Goal: Information Seeking & Learning: Learn about a topic

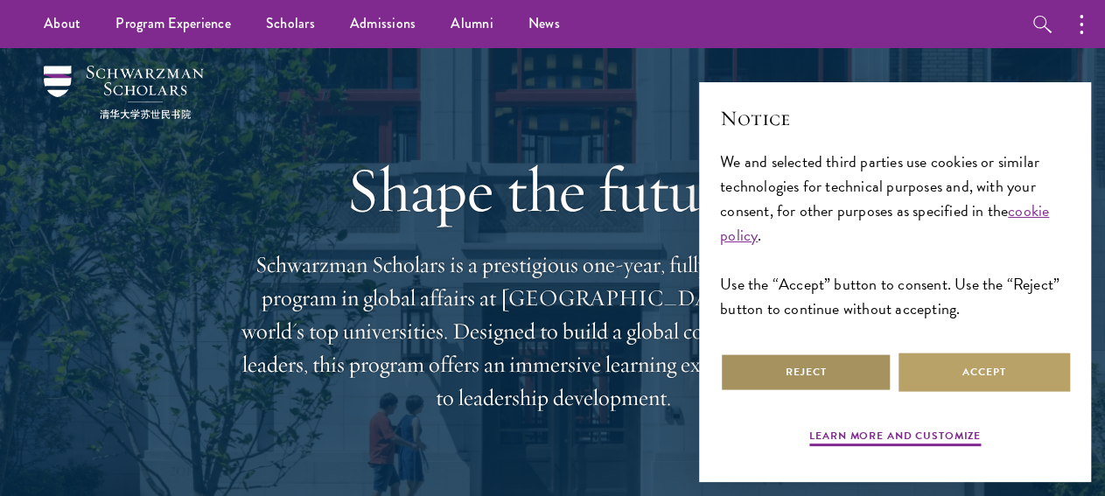
click at [839, 353] on button "Reject" at bounding box center [806, 372] width 172 height 39
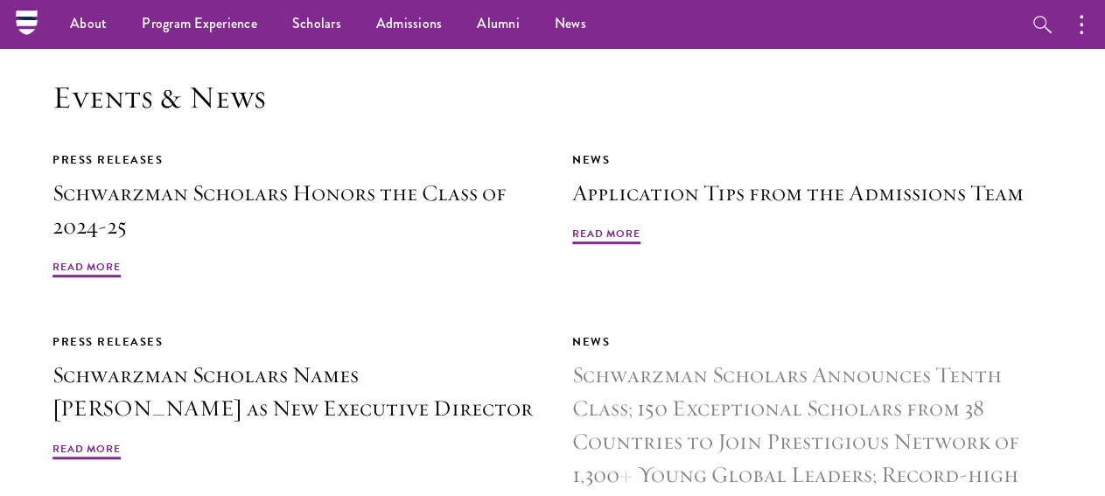
scroll to position [3780, 0]
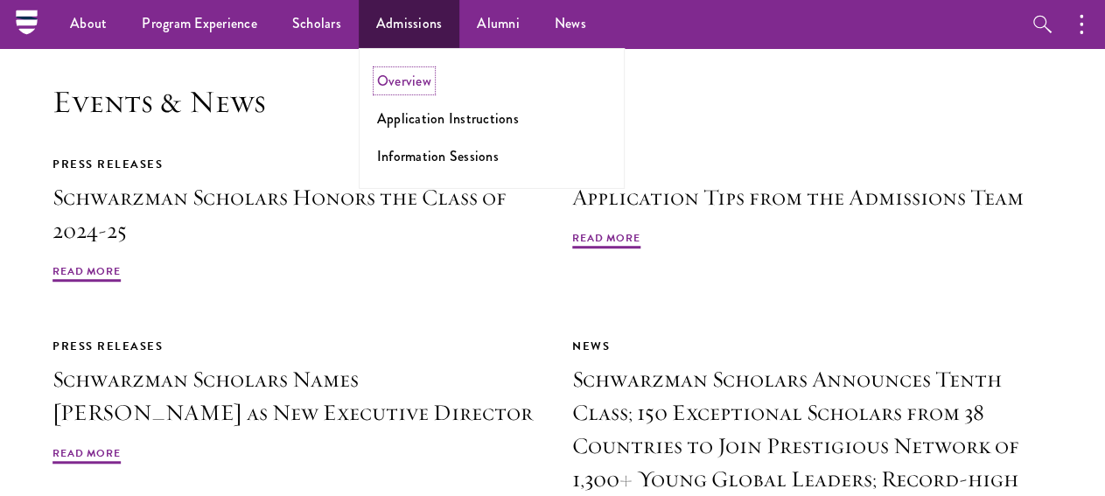
click at [424, 81] on link "Overview" at bounding box center [404, 81] width 54 height 20
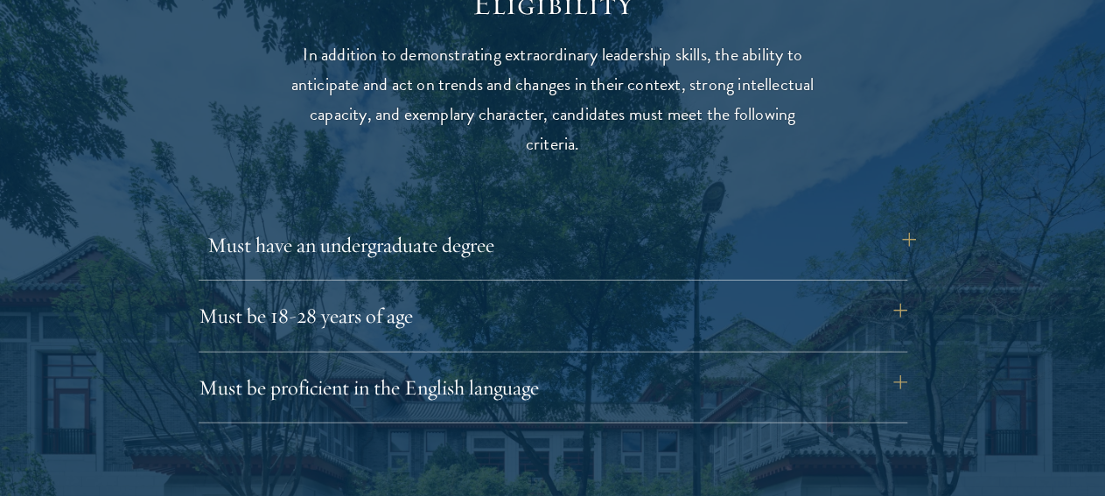
scroll to position [2293, 0]
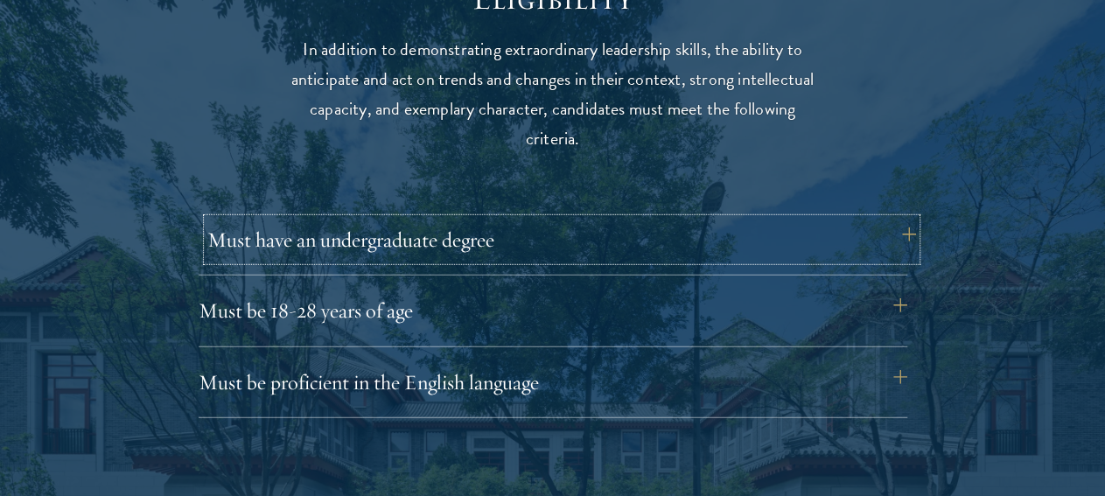
click at [902, 219] on button "Must have an undergraduate degree" at bounding box center [561, 240] width 709 height 42
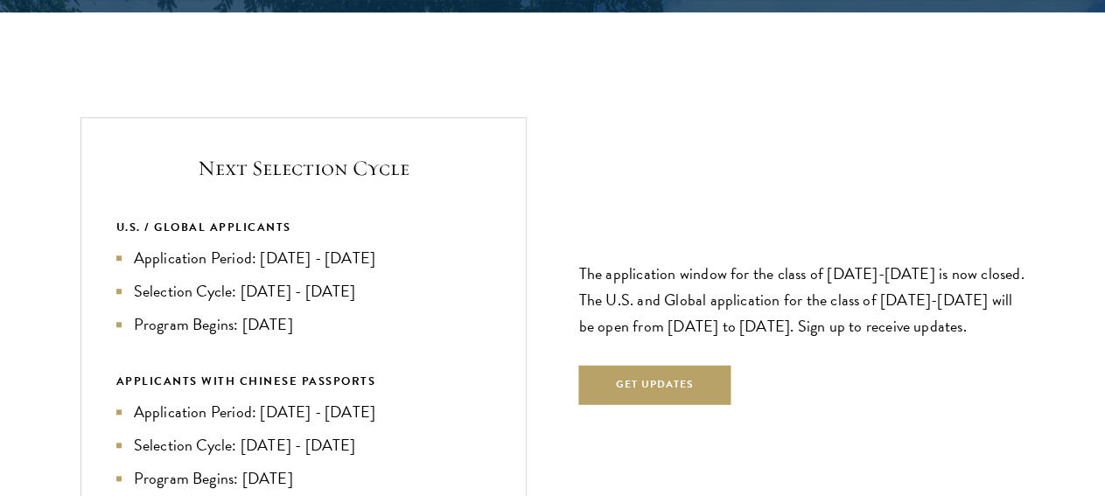
scroll to position [3895, 0]
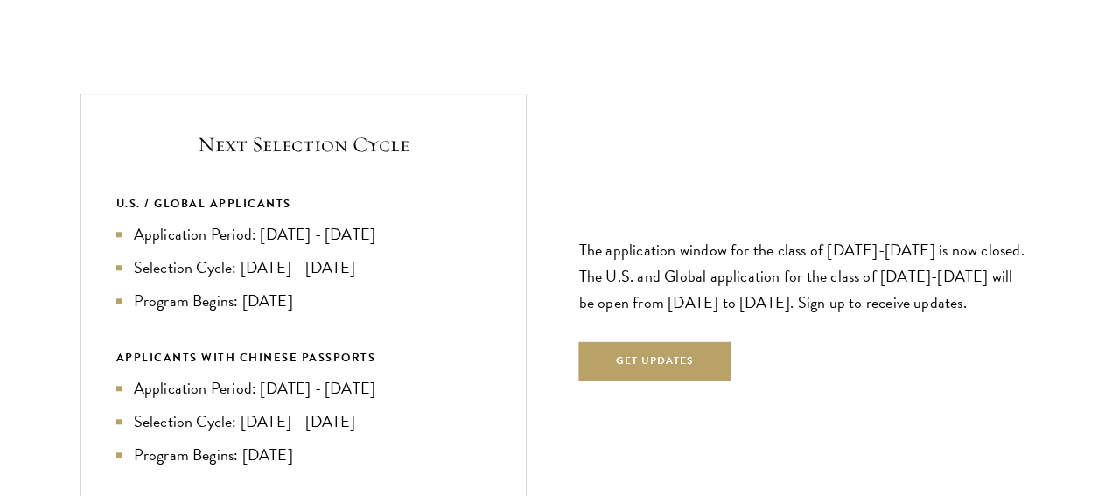
click at [438, 289] on li "Program Begins: Aug 2027" at bounding box center [303, 301] width 375 height 25
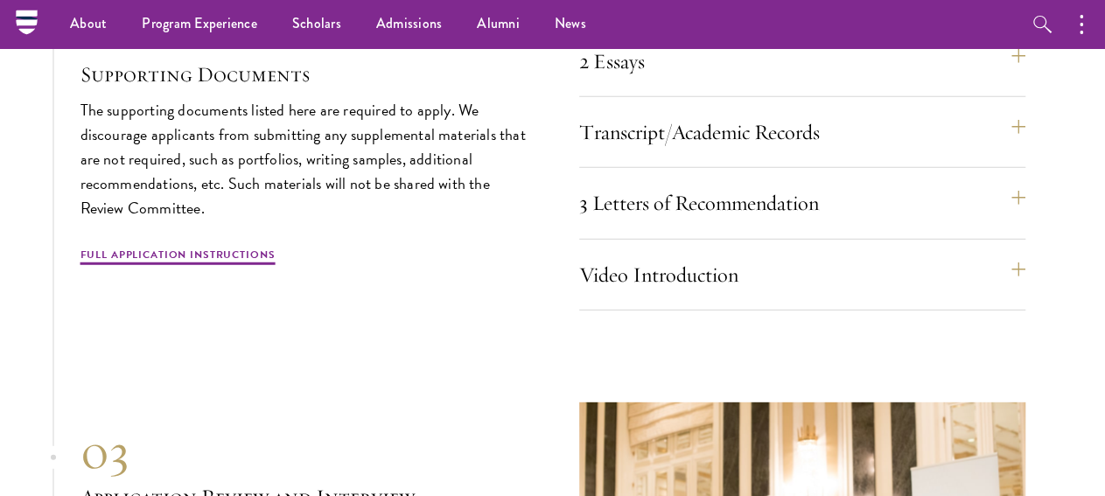
scroll to position [5637, 0]
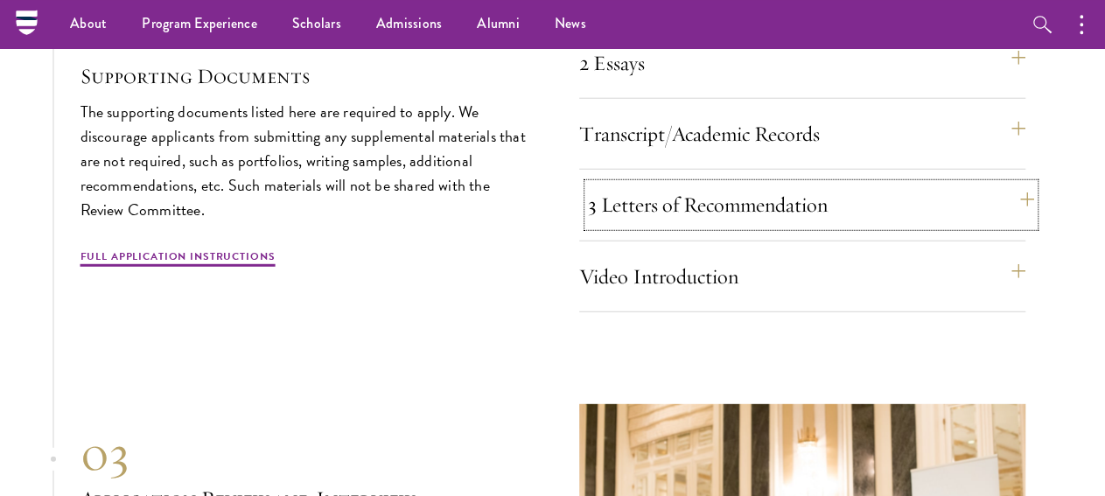
click at [1000, 225] on button "3 Letters of Recommendation" at bounding box center [811, 204] width 446 height 42
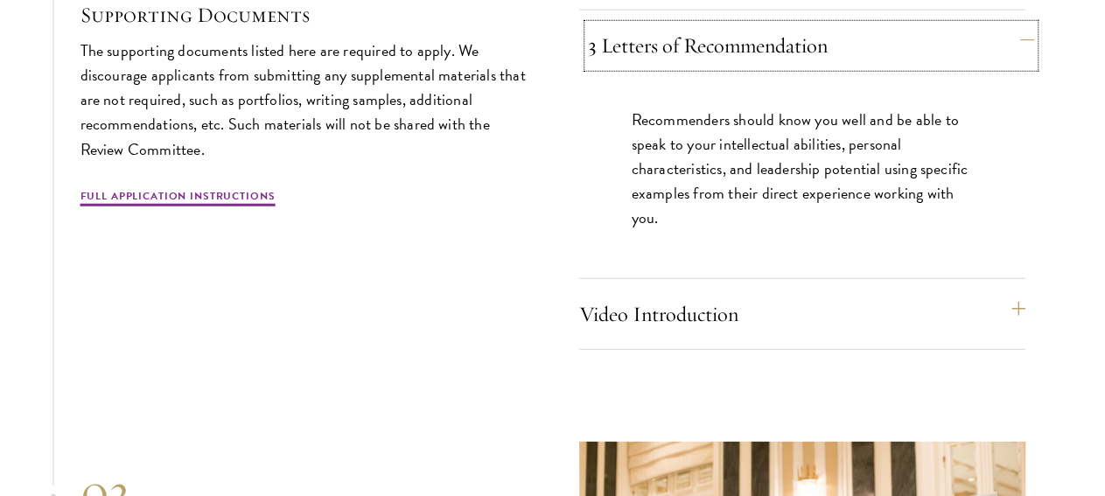
scroll to position [5553, 0]
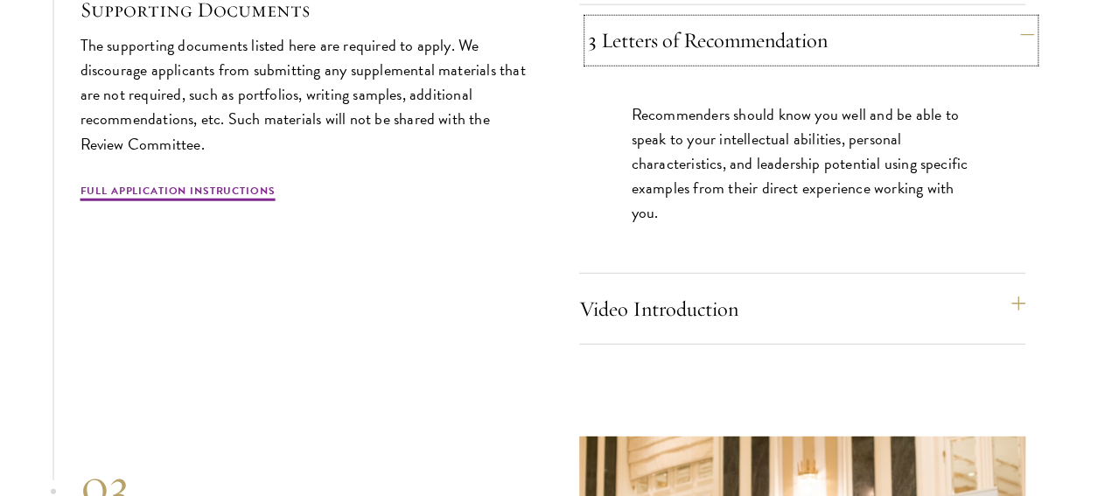
click at [1005, 61] on button "3 Letters of Recommendation" at bounding box center [811, 40] width 446 height 42
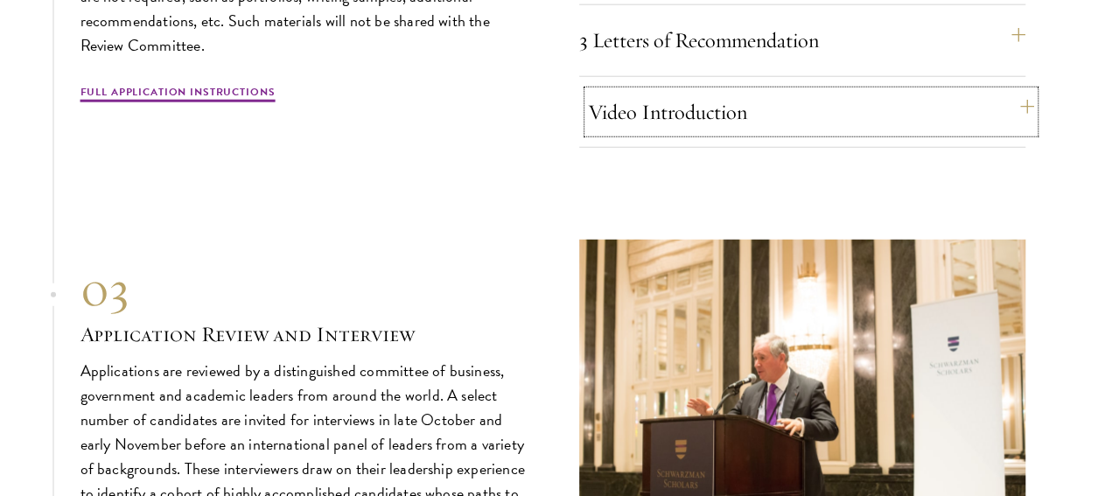
click at [981, 133] on button "Video Introduction" at bounding box center [811, 112] width 446 height 42
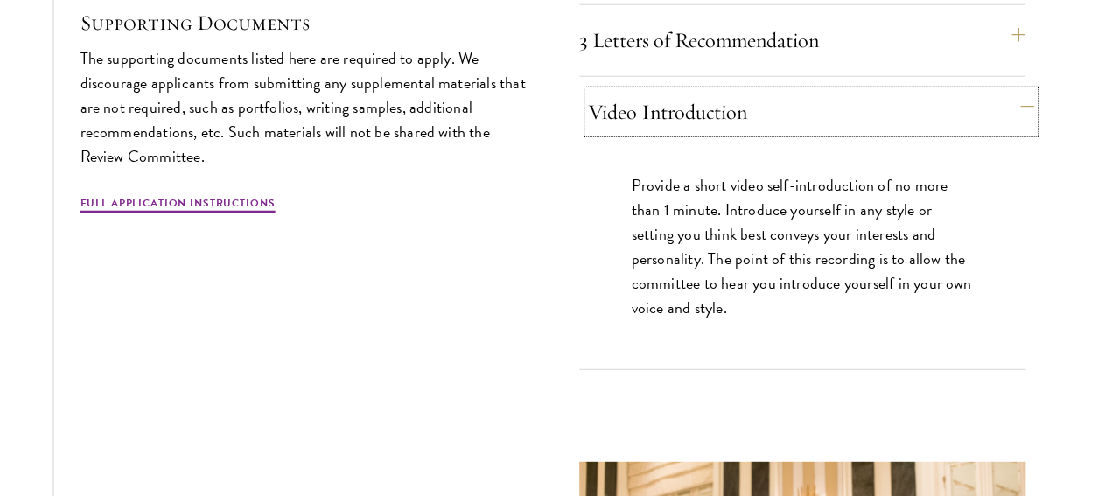
click at [981, 133] on button "Video Introduction" at bounding box center [811, 112] width 446 height 42
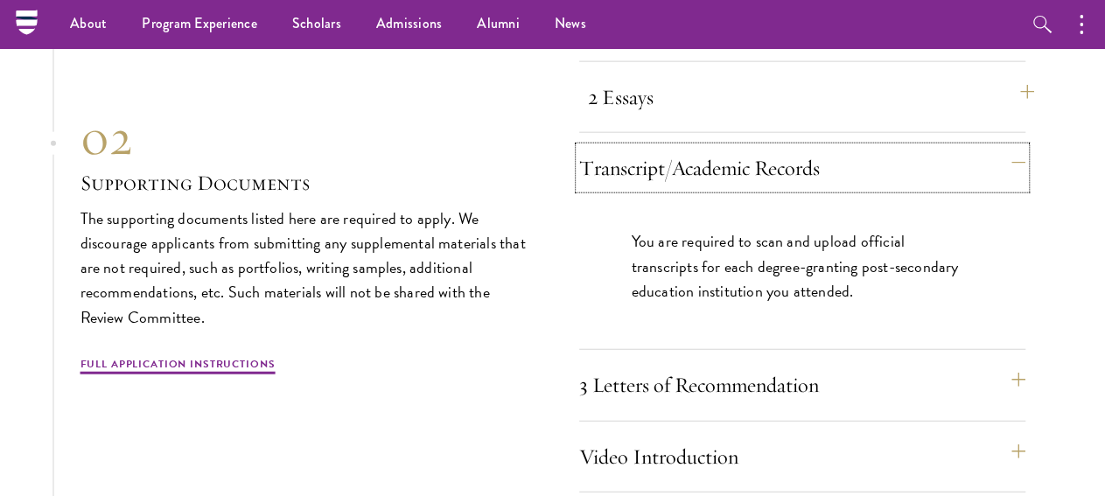
scroll to position [5298, 0]
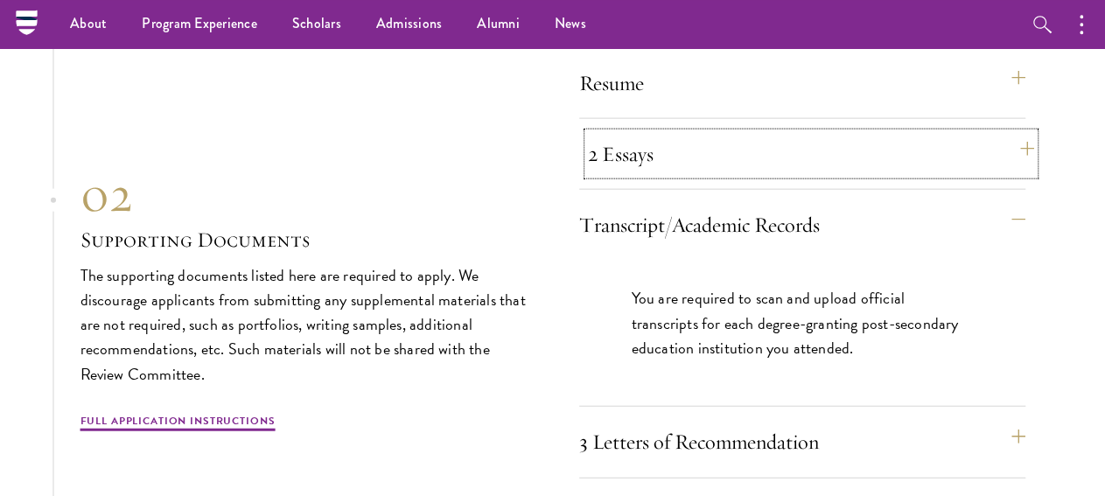
click at [1002, 174] on button "2 Essays" at bounding box center [811, 153] width 446 height 42
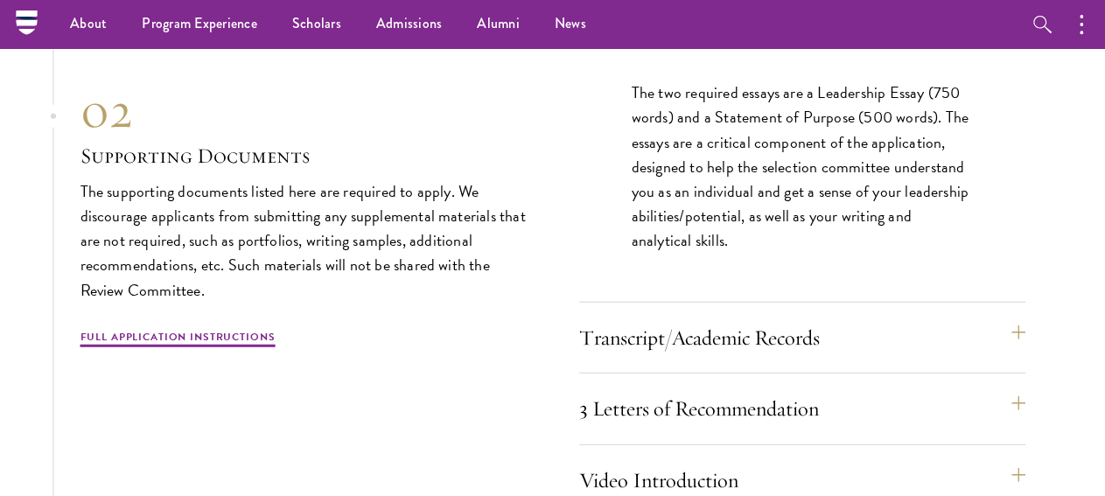
scroll to position [5431, 0]
